Goal: Transaction & Acquisition: Purchase product/service

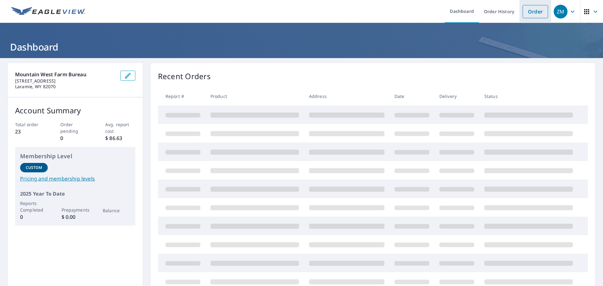
drag, startPoint x: 532, startPoint y: 12, endPoint x: 524, endPoint y: 14, distance: 8.1
click at [532, 12] on link "Order" at bounding box center [534, 11] width 25 height 13
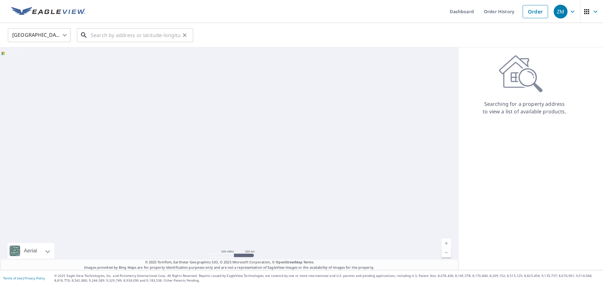
click at [116, 37] on input "text" at bounding box center [135, 35] width 89 height 18
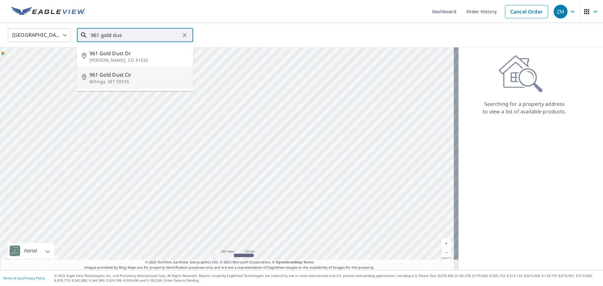
click at [127, 79] on p "Billings, MT 59105" at bounding box center [138, 81] width 99 height 6
type input "961 Gold Dust Cir Billings, MT 59105"
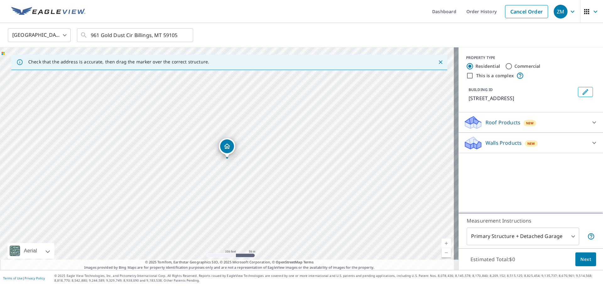
click at [502, 122] on p "Roof Products" at bounding box center [502, 123] width 35 height 8
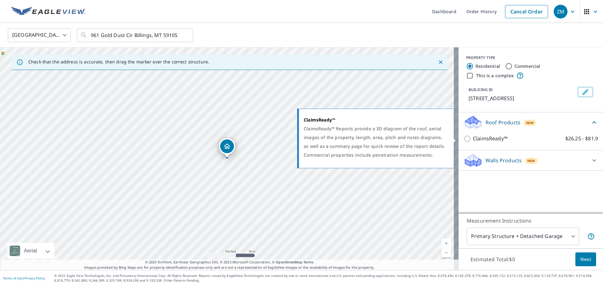
click at [473, 138] on p "ClaimsReady™" at bounding box center [490, 139] width 35 height 8
click at [473, 138] on input "ClaimsReady™ $26.25 - $81.9" at bounding box center [467, 139] width 9 height 8
checkbox input "true"
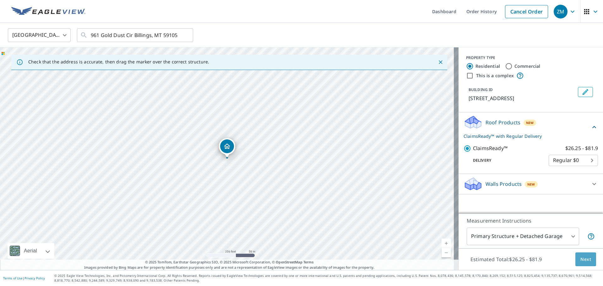
click at [580, 262] on span "Next" at bounding box center [585, 260] width 11 height 8
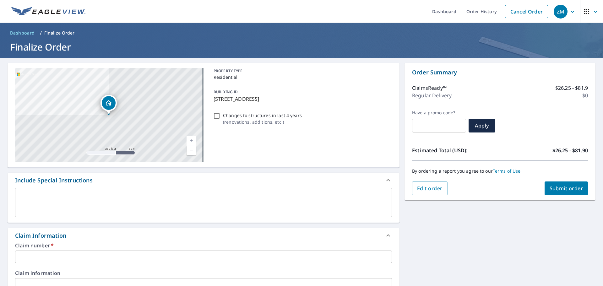
click at [53, 255] on input "text" at bounding box center [203, 257] width 377 height 13
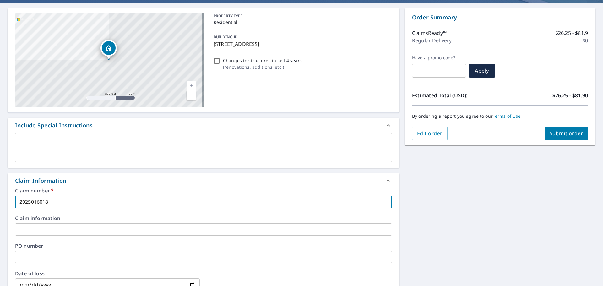
type input "2025016018"
click at [72, 220] on label "Claim information" at bounding box center [203, 218] width 377 height 5
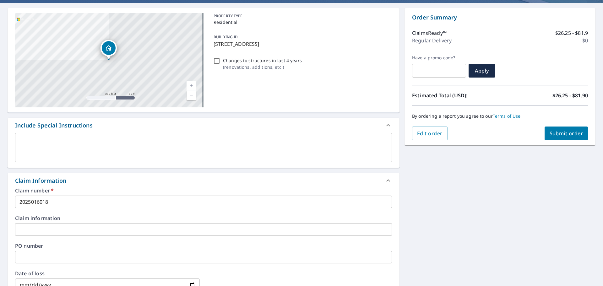
click at [68, 229] on input "text" at bounding box center [203, 229] width 377 height 13
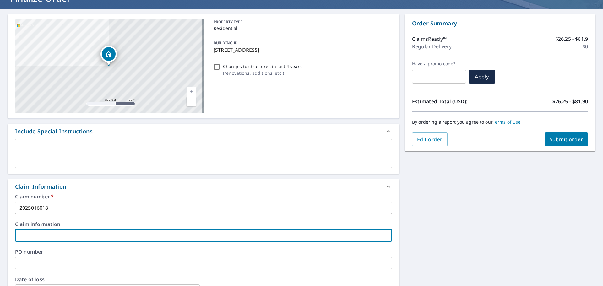
scroll to position [47, 0]
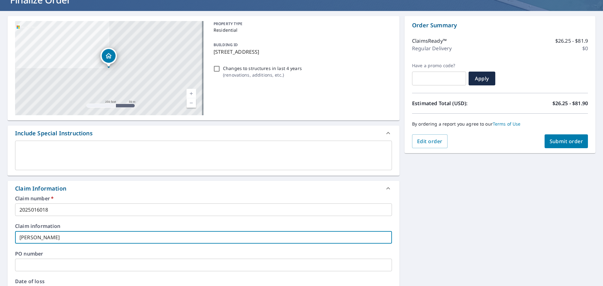
type input "[PERSON_NAME]"
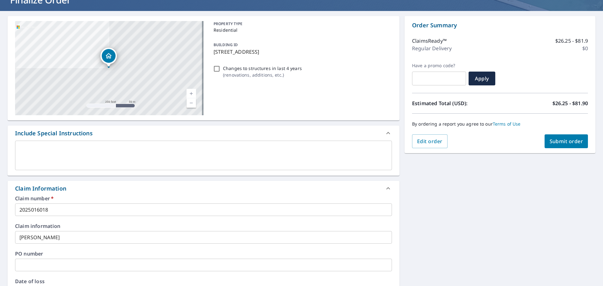
scroll to position [197, 0]
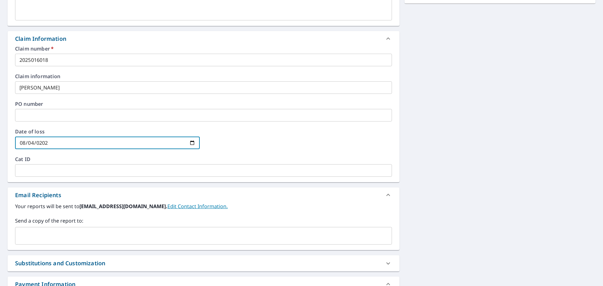
type input "[DATE]"
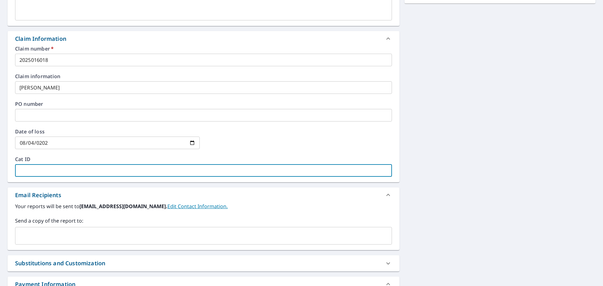
click at [61, 174] on input "text" at bounding box center [203, 170] width 377 height 13
type input "2025K"
click at [189, 192] on div "Email Recipients" at bounding box center [197, 195] width 365 height 8
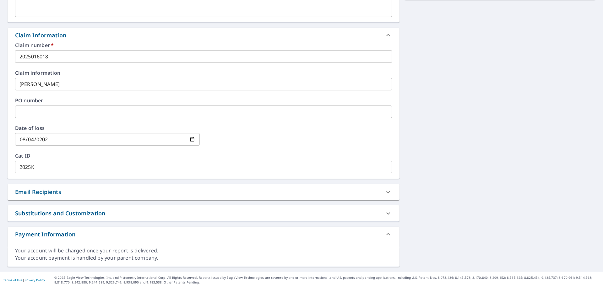
scroll to position [202, 0]
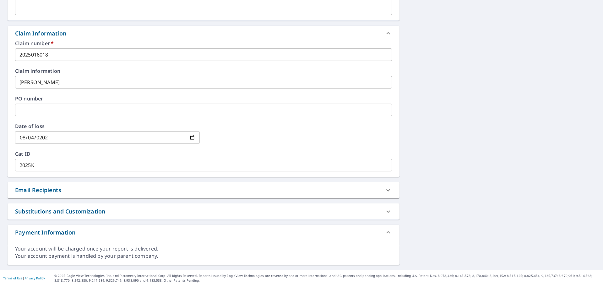
click at [181, 190] on div "Email Recipients" at bounding box center [197, 190] width 365 height 8
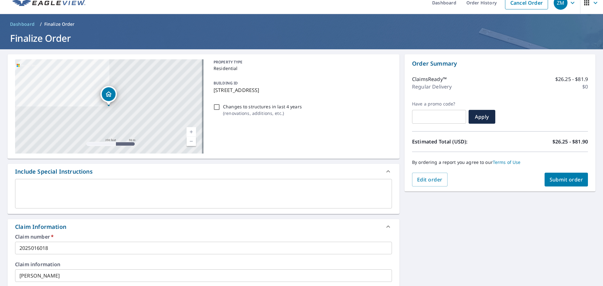
scroll to position [0, 0]
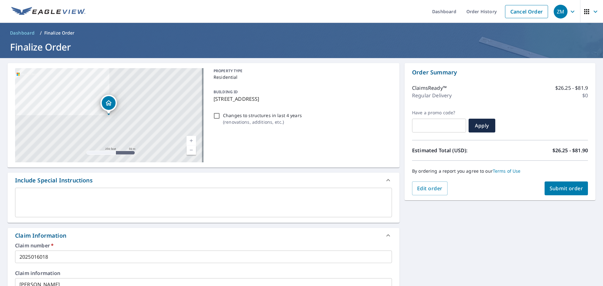
click at [557, 183] on button "Submit order" at bounding box center [566, 188] width 44 height 14
